Goal: Find contact information: Find contact information

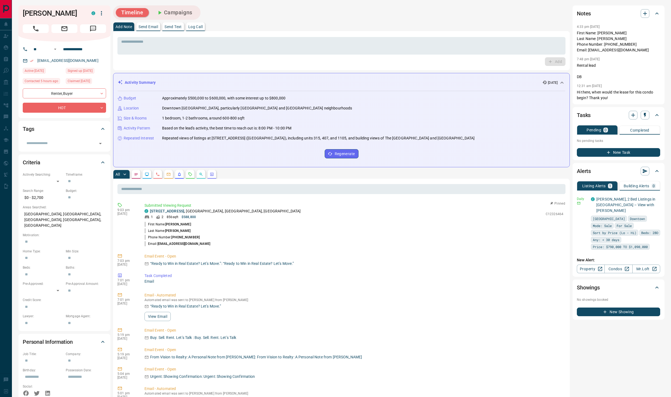
click at [191, 171] on button "button" at bounding box center [190, 174] width 9 height 9
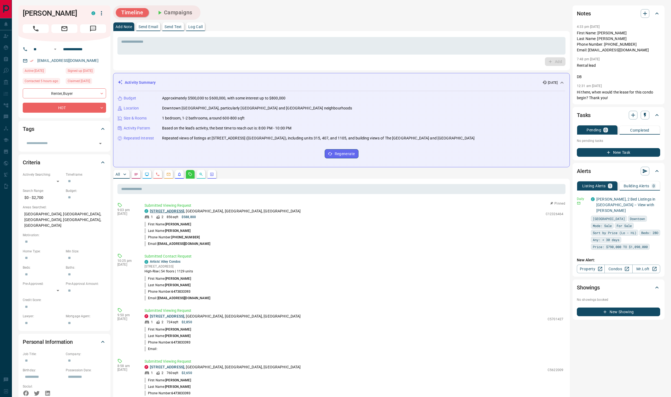
click at [180, 211] on link "[STREET_ADDRESS]" at bounding box center [167, 211] width 34 height 4
drag, startPoint x: 159, startPoint y: 242, endPoint x: 204, endPoint y: 242, distance: 45.4
click at [204, 242] on li "Email: [EMAIL_ADDRESS][DOMAIN_NAME]" at bounding box center [353, 244] width 419 height 6
copy p "[EMAIL_ADDRESS][DOMAIN_NAME]"
click at [184, 211] on link "[STREET_ADDRESS]" at bounding box center [167, 211] width 34 height 4
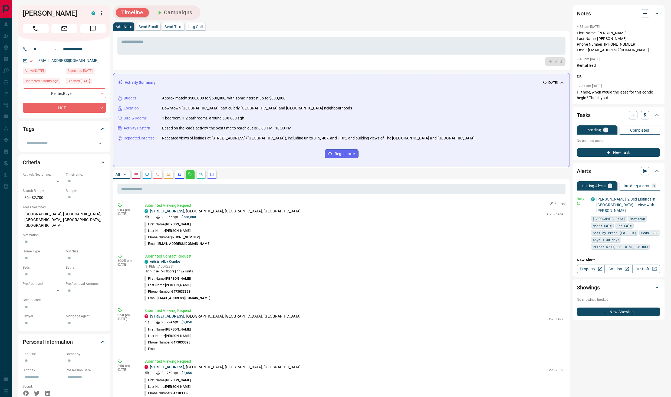
drag, startPoint x: 176, startPoint y: 229, endPoint x: 172, endPoint y: 227, distance: 3.9
click at [175, 229] on span "[PERSON_NAME]" at bounding box center [177, 231] width 25 height 4
drag, startPoint x: 167, startPoint y: 224, endPoint x: 183, endPoint y: 223, distance: 16.2
click at [183, 223] on li "First Name: [PERSON_NAME]" at bounding box center [353, 224] width 419 height 6
click at [184, 224] on li "First Name: [PERSON_NAME]" at bounding box center [353, 224] width 419 height 6
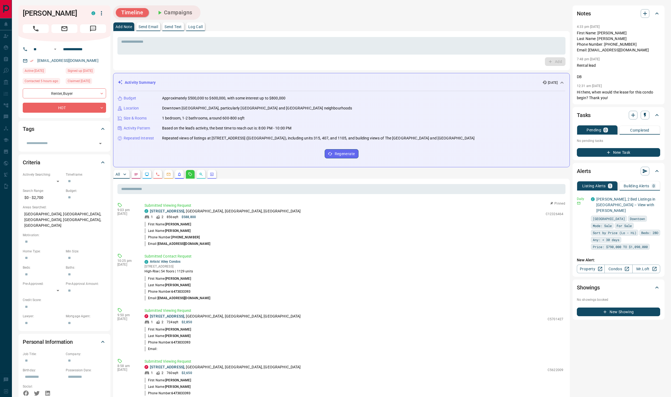
drag, startPoint x: 179, startPoint y: 224, endPoint x: 166, endPoint y: 225, distance: 13.0
click at [166, 225] on li "First Name: [PERSON_NAME]" at bounding box center [353, 224] width 419 height 6
copy p "[PERSON_NAME]"
drag, startPoint x: 40, startPoint y: 226, endPoint x: 177, endPoint y: 230, distance: 137.2
click at [181, 225] on li "First Name: [PERSON_NAME]" at bounding box center [353, 224] width 419 height 6
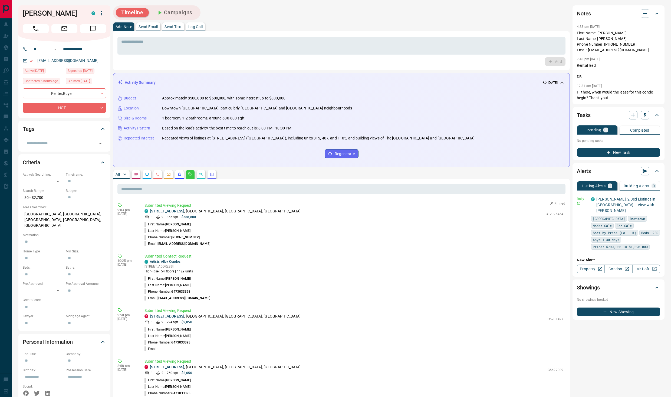
click at [177, 230] on li "Last Name: [PERSON_NAME]" at bounding box center [353, 231] width 419 height 6
drag, startPoint x: 177, startPoint y: 230, endPoint x: 166, endPoint y: 230, distance: 11.1
click at [166, 230] on li "Last Name: [PERSON_NAME]" at bounding box center [353, 231] width 419 height 6
copy p "[PERSON_NAME]"
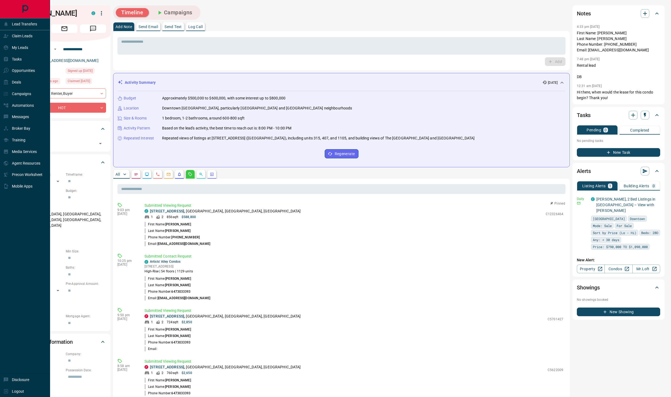
click at [194, 232] on li "Last Name: [PERSON_NAME]" at bounding box center [353, 231] width 419 height 6
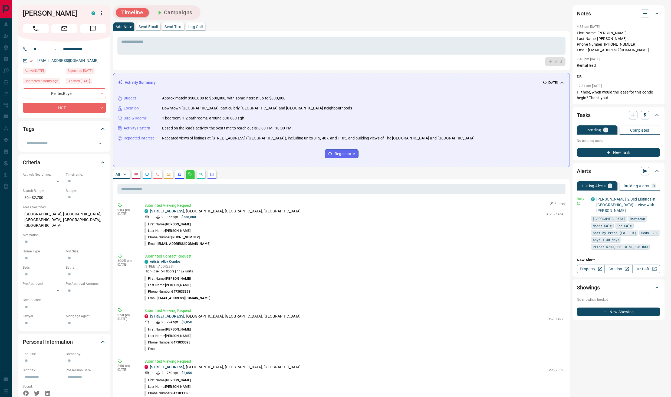
drag, startPoint x: 172, startPoint y: 236, endPoint x: 199, endPoint y: 236, distance: 26.8
click at [199, 236] on li "Phone Number: [PHONE_NUMBER]" at bounding box center [353, 237] width 419 height 6
copy p "[PHONE_NUMBER]"
drag, startPoint x: 166, startPoint y: 223, endPoint x: 178, endPoint y: 223, distance: 11.9
click at [178, 223] on span "[PERSON_NAME]" at bounding box center [177, 225] width 25 height 4
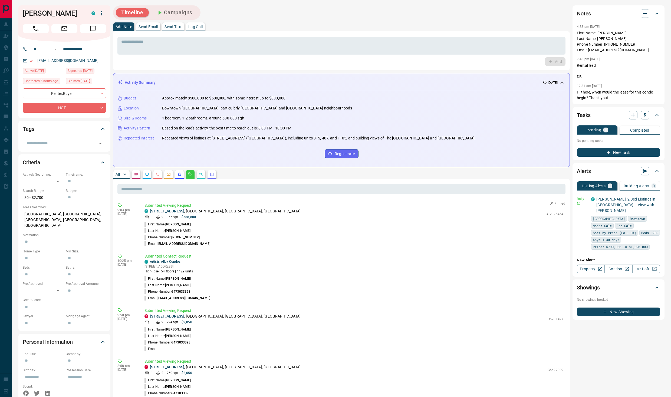
copy p "[PERSON_NAME]"
